Goal: Information Seeking & Learning: Learn about a topic

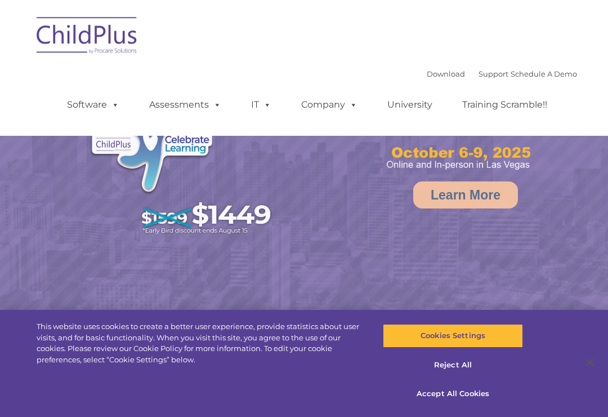
select select "MEDIUM"
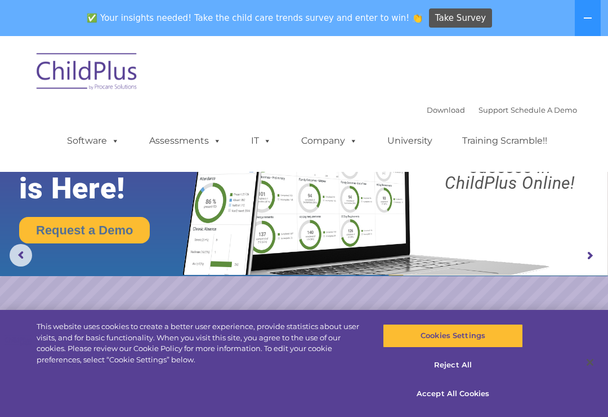
click at [7, 253] on img at bounding box center [304, 156] width 608 height 240
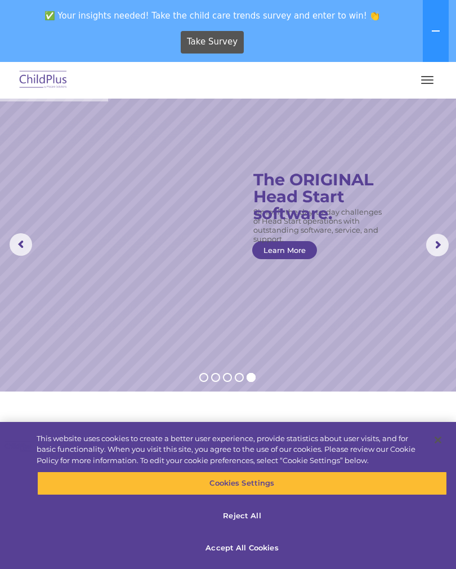
click at [314, 186] on rs-layer "The ORIGINAL Head Start software." at bounding box center [324, 196] width 142 height 51
click at [439, 243] on rs-arrow at bounding box center [437, 245] width 23 height 23
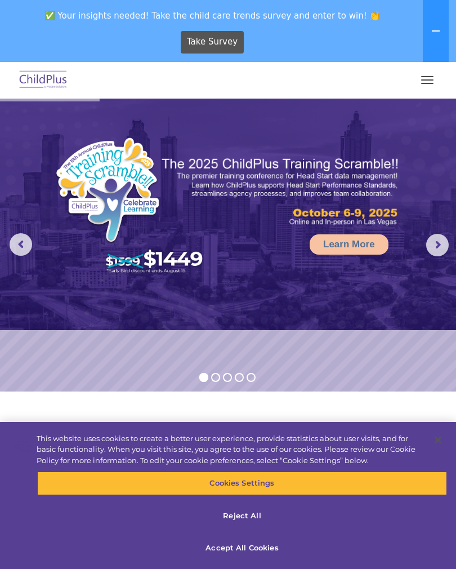
click at [452, 242] on img at bounding box center [228, 214] width 456 height 231
click at [426, 79] on button "button" at bounding box center [428, 80] width 24 height 18
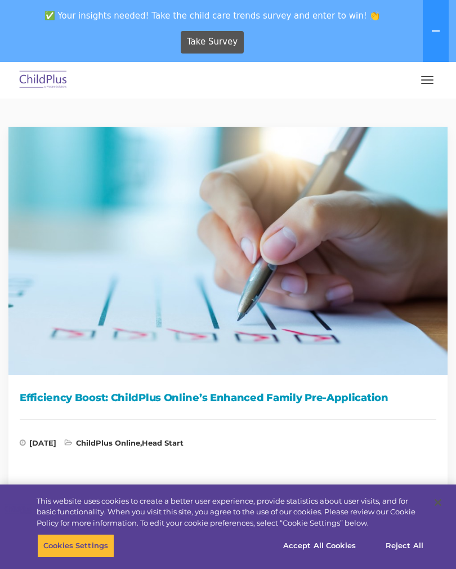
click at [437, 32] on icon at bounding box center [435, 30] width 9 height 9
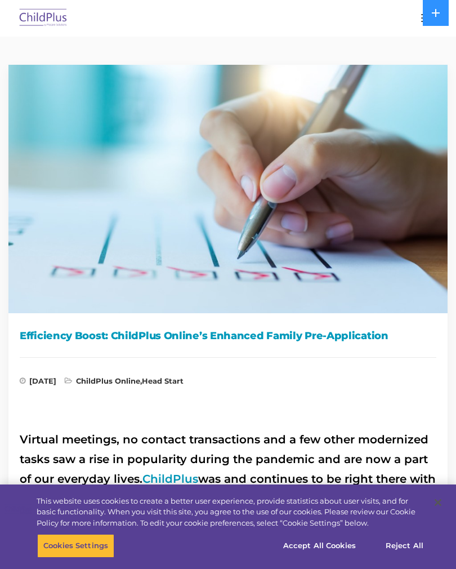
click at [441, 21] on button at bounding box center [436, 13] width 26 height 26
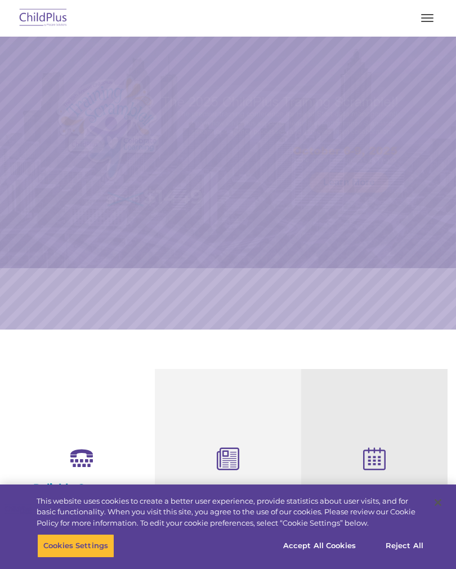
select select "MEDIUM"
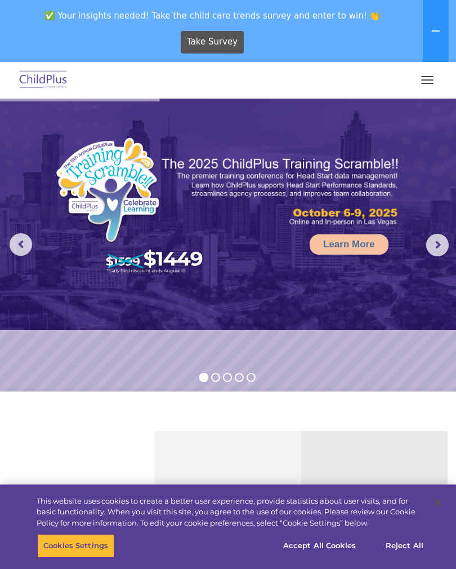
click at [19, 248] on rs-arrow at bounding box center [21, 244] width 23 height 23
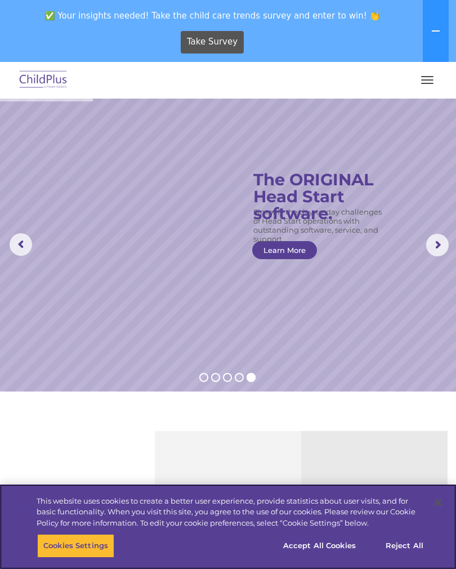
click at [321, 549] on button "Accept All Cookies" at bounding box center [319, 546] width 85 height 24
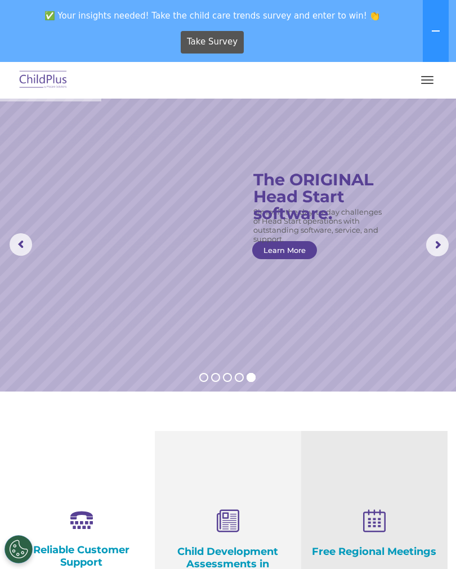
click at [439, 29] on icon at bounding box center [435, 30] width 9 height 9
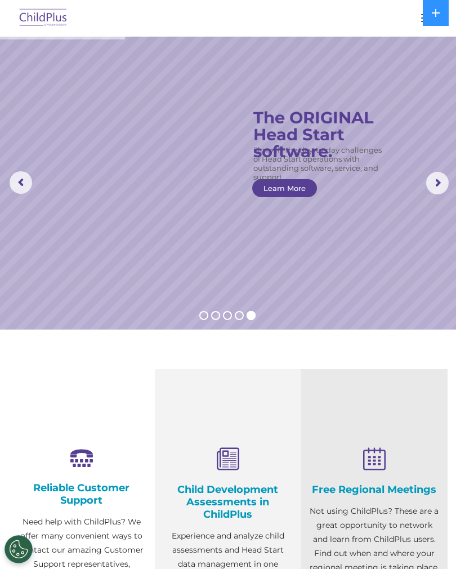
click at [231, 480] on div "Child Development Assessments in ChildPlus Experience and analyze child assessm…" at bounding box center [227, 531] width 129 height 166
click at [239, 502] on h4 "Child Development Assessments in ChildPlus" at bounding box center [227, 501] width 129 height 37
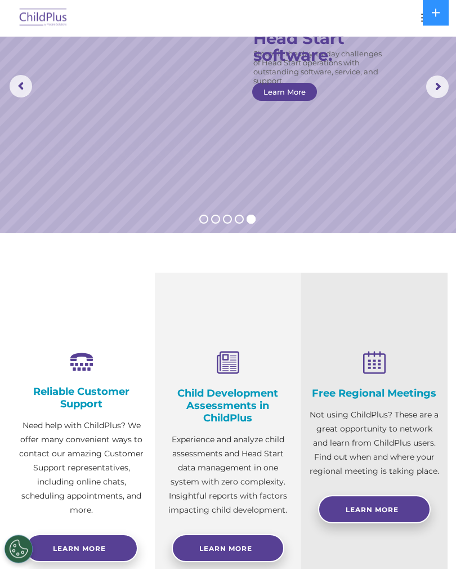
scroll to position [95, 0]
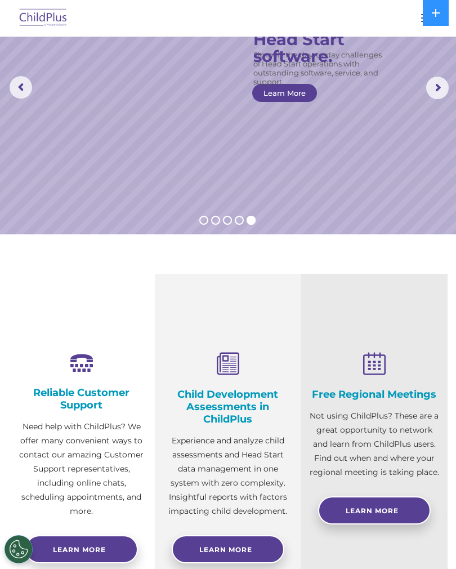
click at [437, 87] on rs-arrow at bounding box center [437, 88] width 23 height 23
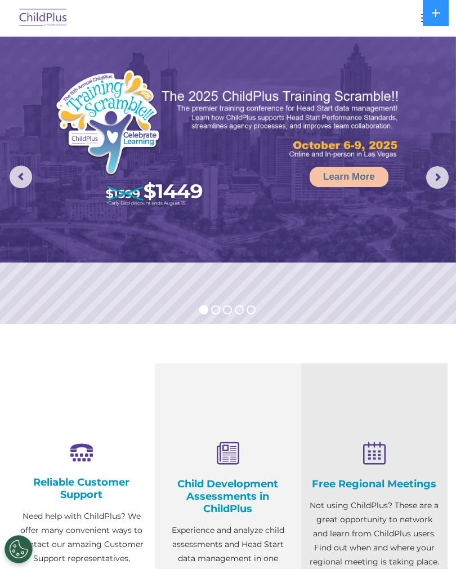
scroll to position [4, 0]
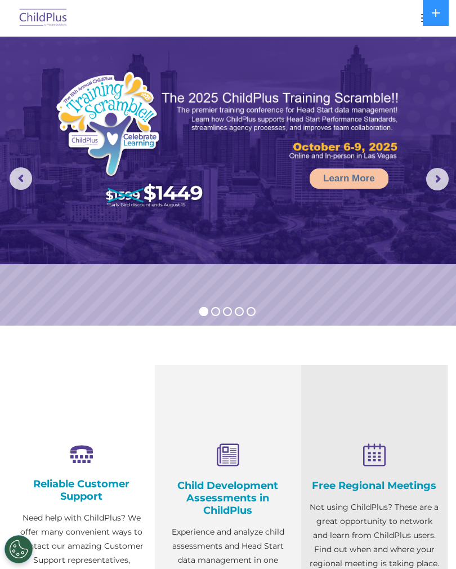
click at [441, 180] on rs-arrow at bounding box center [437, 179] width 23 height 23
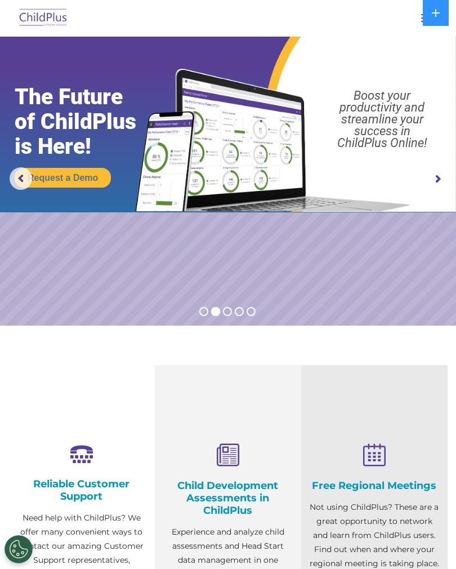
click at [435, 183] on rs-arrow at bounding box center [437, 179] width 23 height 23
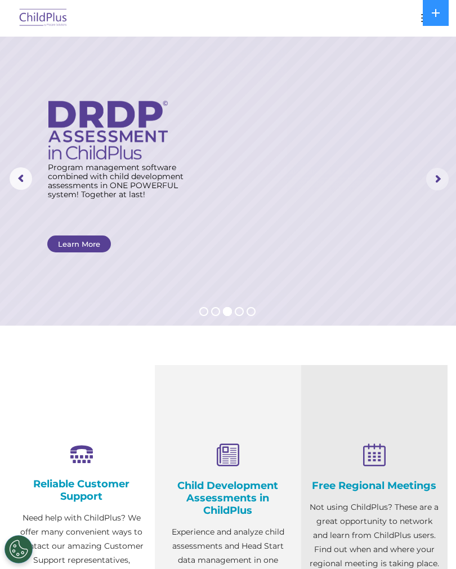
click at [435, 184] on rs-arrow at bounding box center [437, 179] width 23 height 23
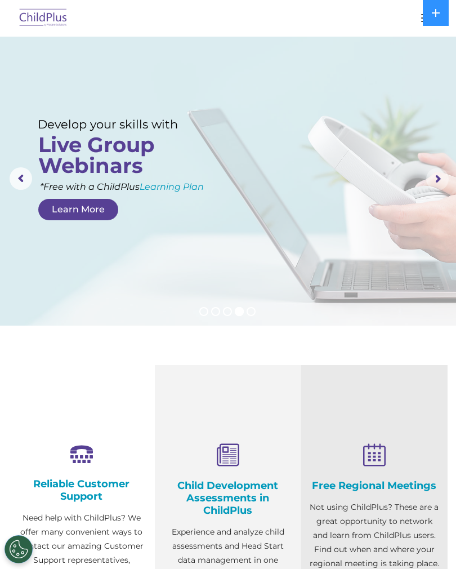
click at [434, 182] on rs-arrow at bounding box center [437, 179] width 23 height 23
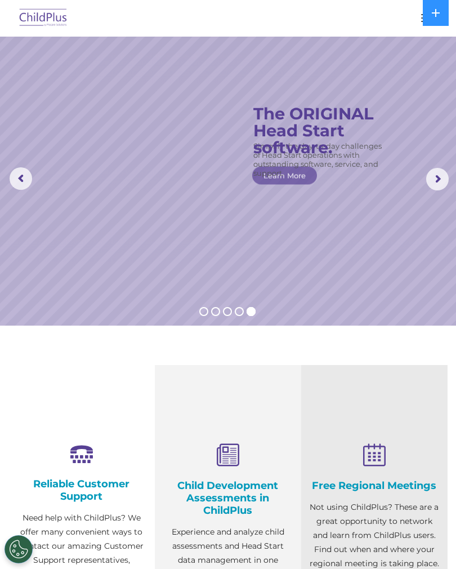
click at [455, 173] on rs-slide "Simplify the day-to-day challenges of Head Start operations with outstanding so…" at bounding box center [228, 179] width 456 height 293
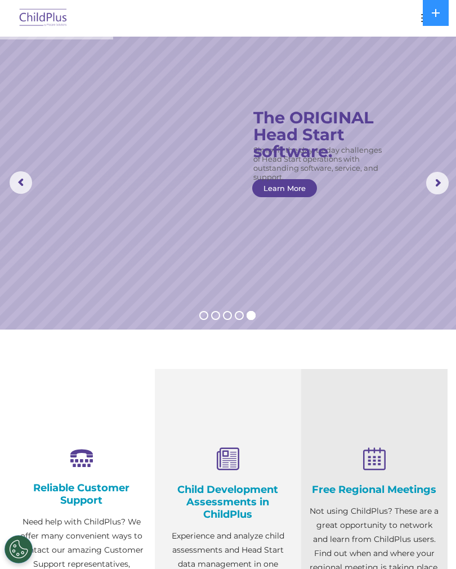
click at [436, 12] on icon at bounding box center [436, 13] width 8 height 8
